Goal: Task Accomplishment & Management: Use online tool/utility

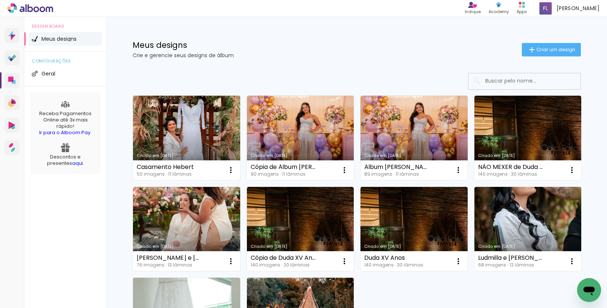
click at [185, 128] on link "Criado em [DATE]" at bounding box center [186, 138] width 107 height 84
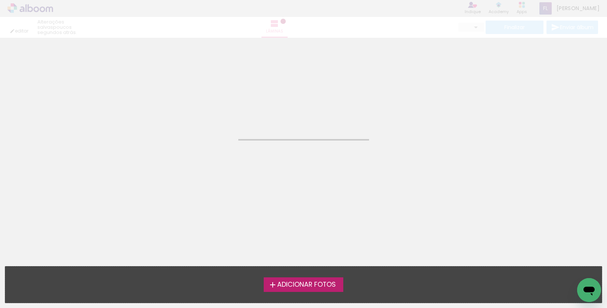
click at [185, 128] on neon-animated-pages "Confirmar Cancelar" at bounding box center [303, 173] width 607 height 270
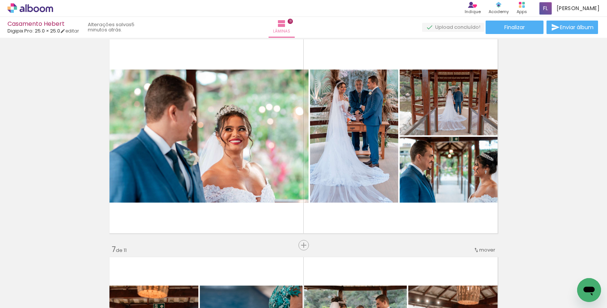
scroll to position [1114, 0]
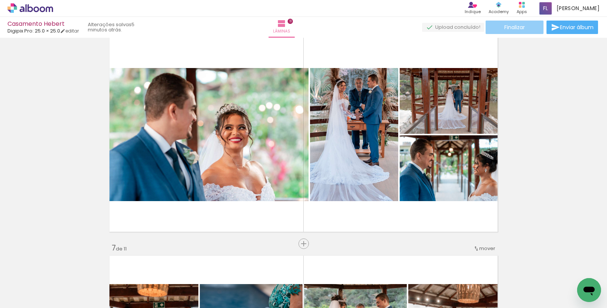
click at [519, 26] on span "Finalizar" at bounding box center [515, 27] width 21 height 5
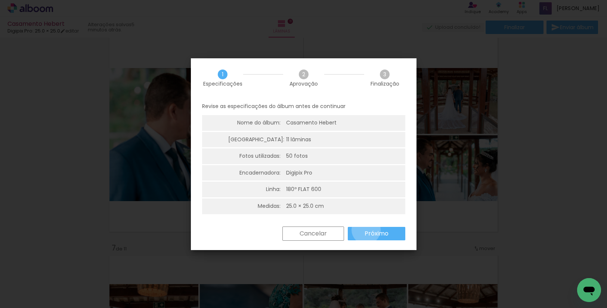
click at [0, 0] on slot "Próximo" at bounding box center [0, 0] width 0 height 0
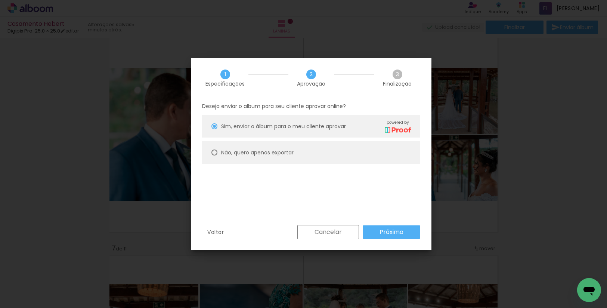
click at [372, 231] on paper-button "Próximo" at bounding box center [392, 231] width 58 height 13
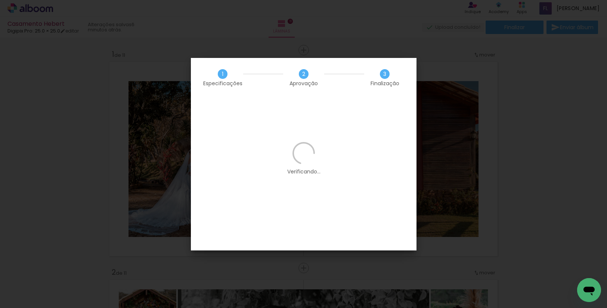
scroll to position [1114, 0]
